Goal: Task Accomplishment & Management: Manage account settings

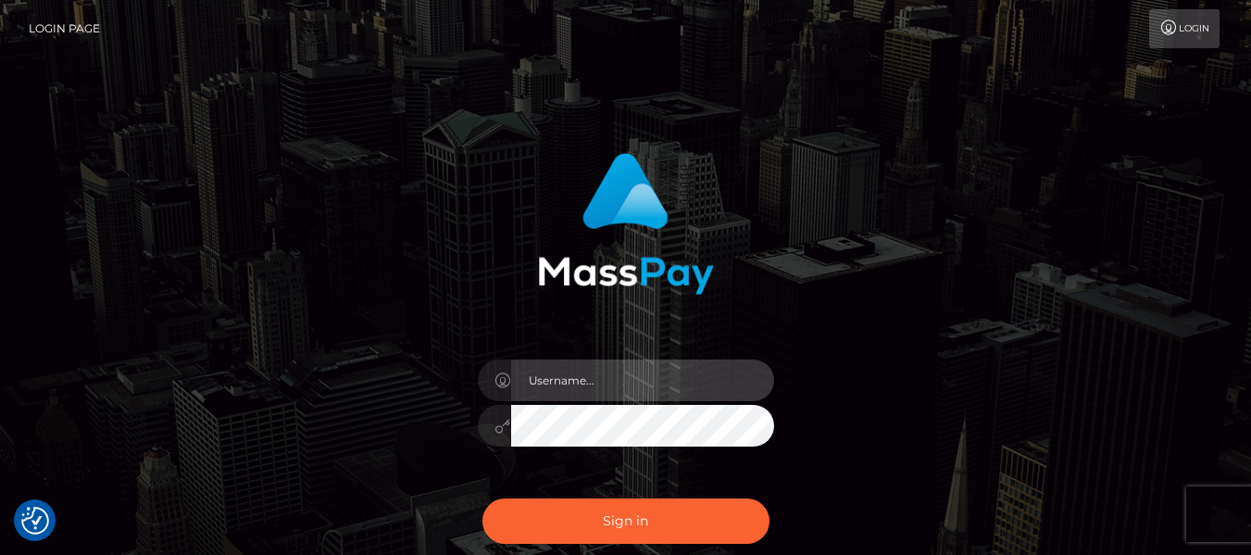
click at [566, 389] on input "text" at bounding box center [642, 380] width 263 height 42
type input "lilbossmabby@gmail.com"
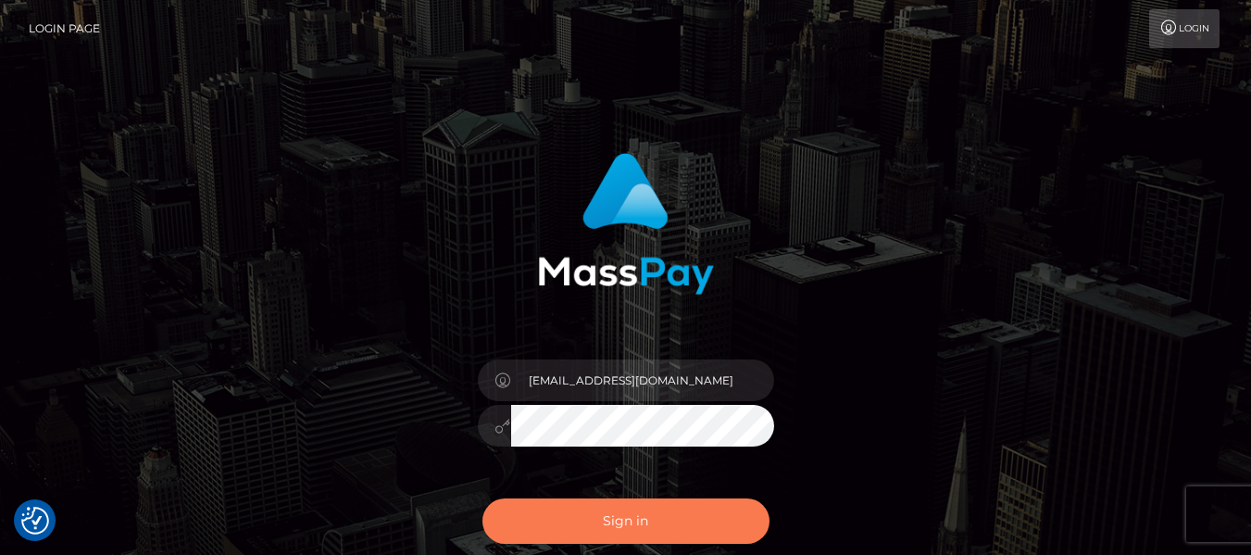
drag, startPoint x: 701, startPoint y: 508, endPoint x: 679, endPoint y: 477, distance: 37.8
click at [701, 507] on button "Sign in" at bounding box center [626, 520] width 287 height 45
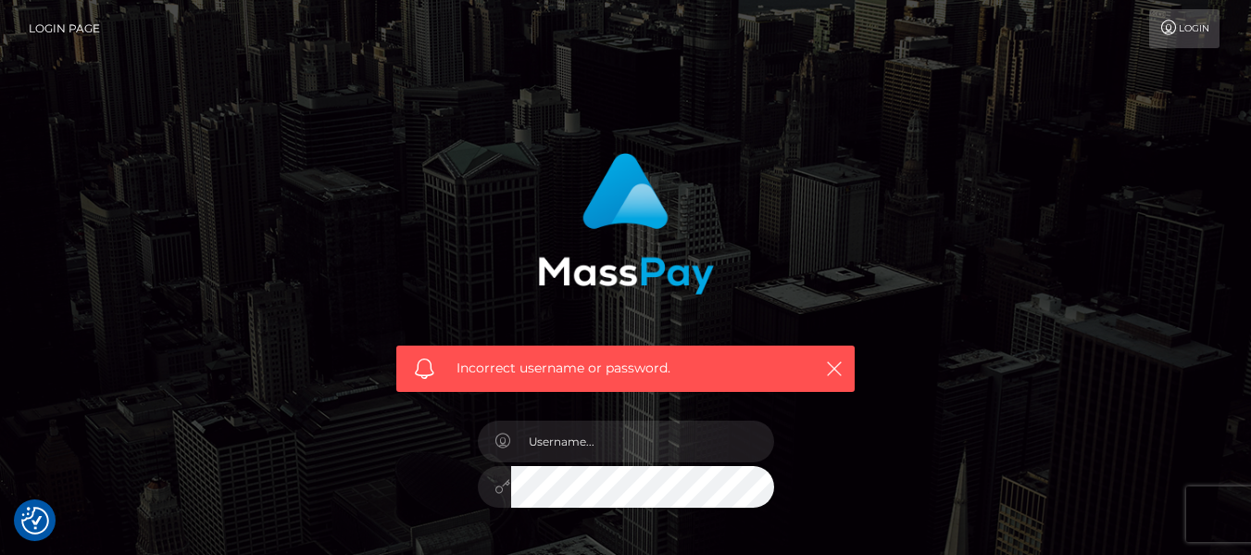
checkbox input "true"
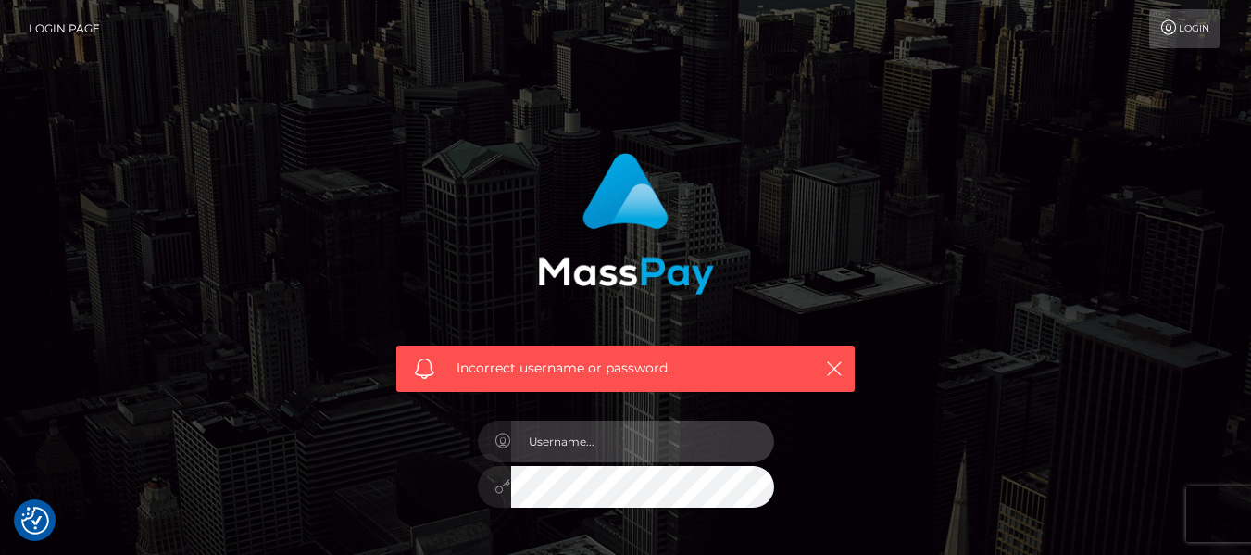
click at [614, 428] on input "text" at bounding box center [642, 442] width 263 height 42
click at [617, 438] on input "text" at bounding box center [642, 442] width 263 height 42
click at [549, 446] on input "text" at bounding box center [642, 442] width 263 height 42
type input "lilbossmabby@gmail.com"
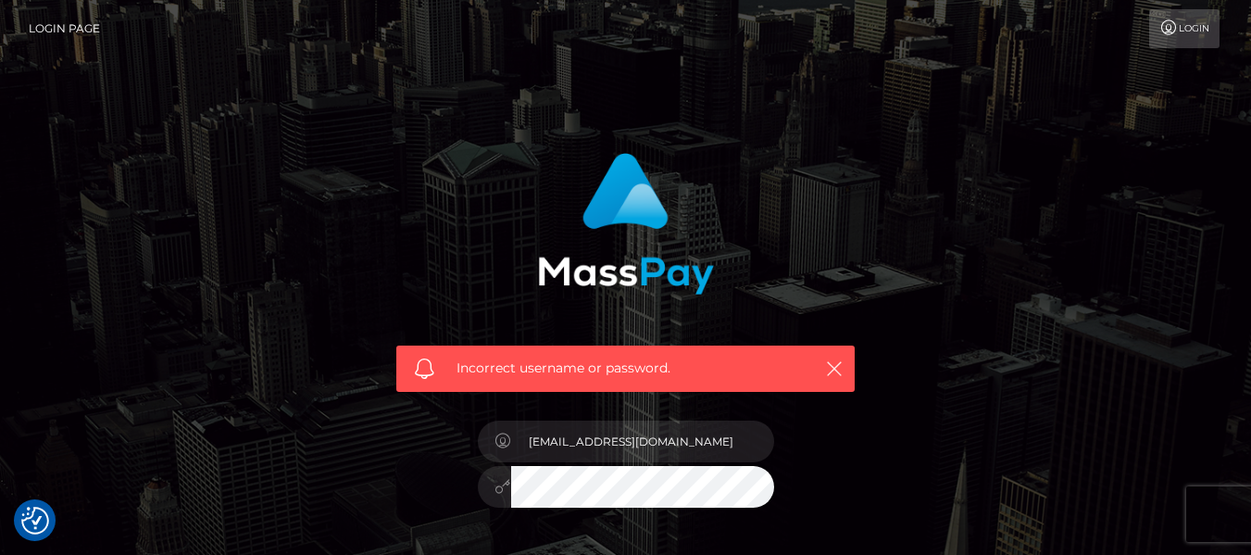
scroll to position [185, 0]
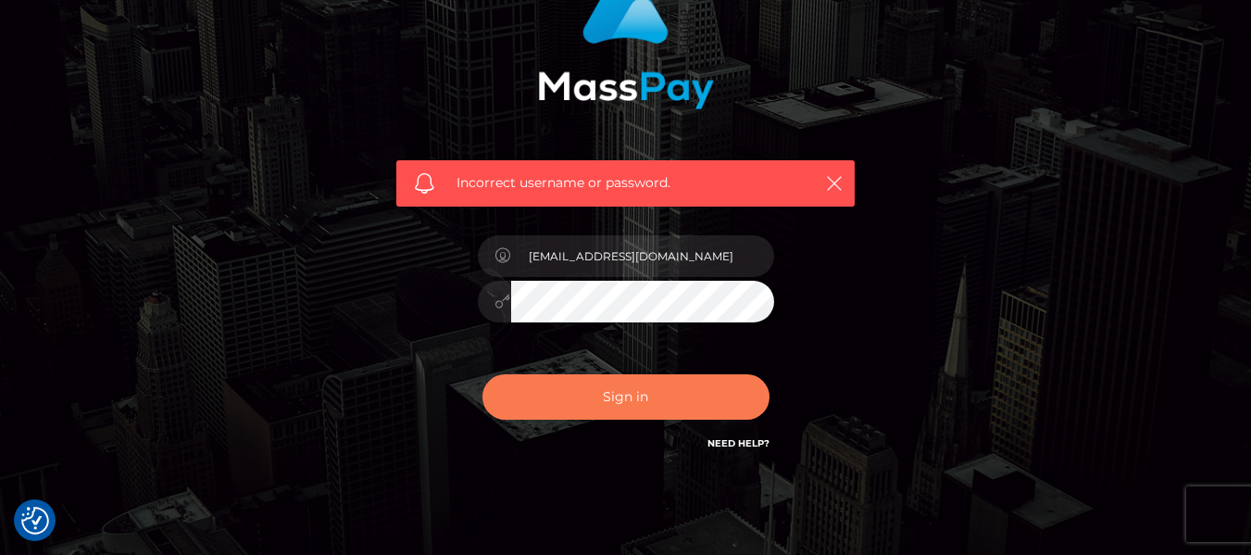
click at [655, 411] on button "Sign in" at bounding box center [626, 396] width 287 height 45
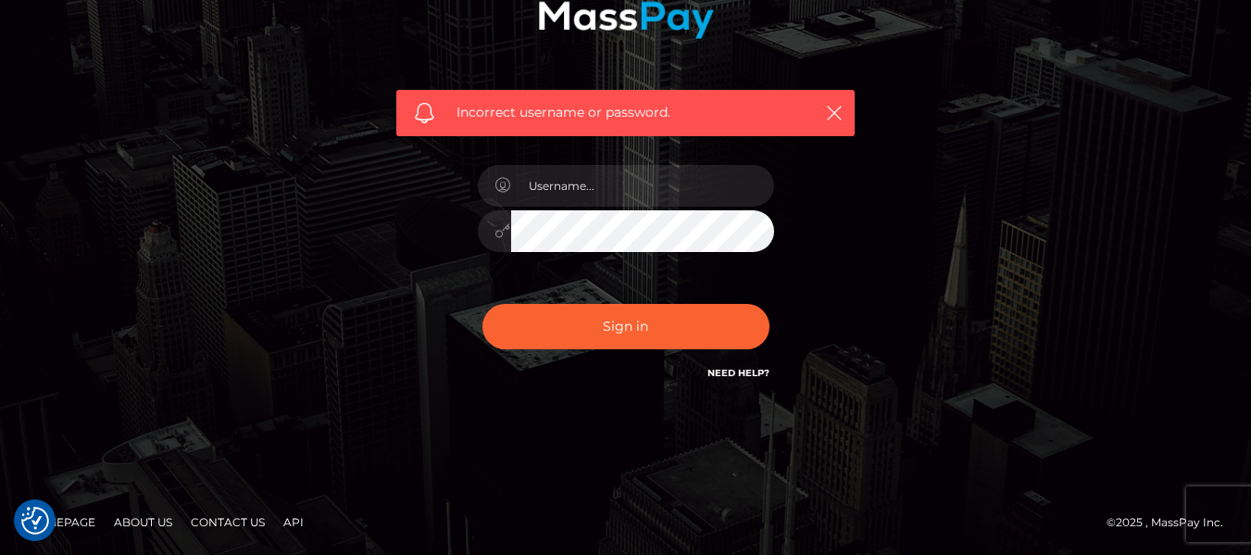
checkbox input "true"
